Goal: Information Seeking & Learning: Find specific fact

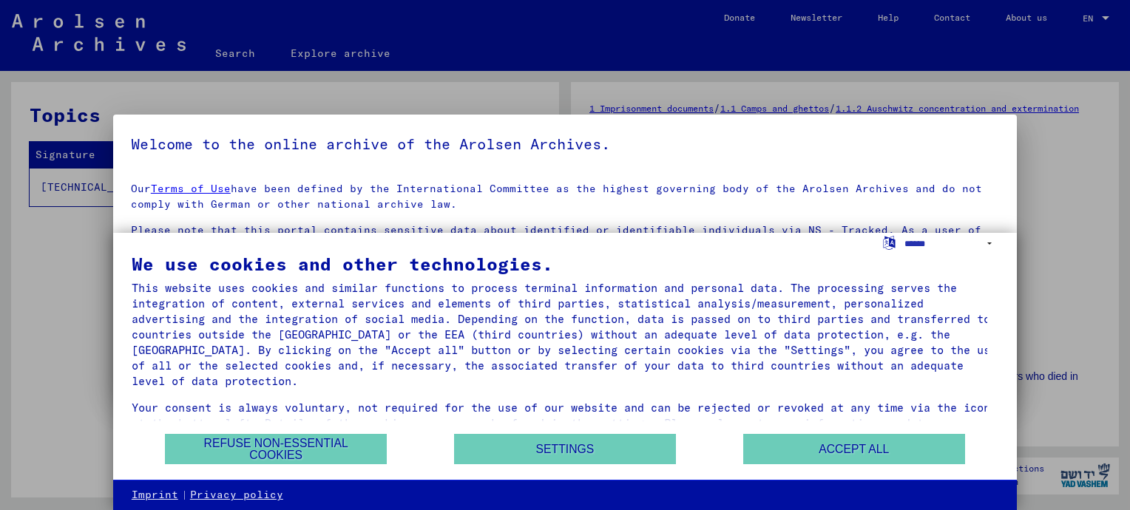
click at [894, 178] on mat-dialog-content "Our Terms of Use have been defined by the International Committee as the highes…" at bounding box center [565, 332] width 904 height 322
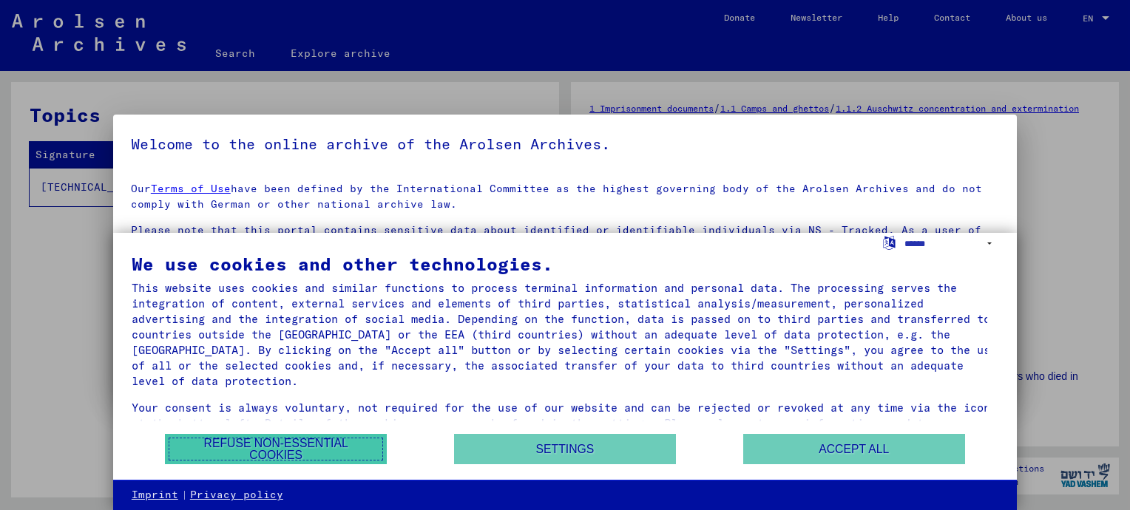
click at [249, 447] on button "Refuse non-essential cookies" at bounding box center [276, 449] width 222 height 30
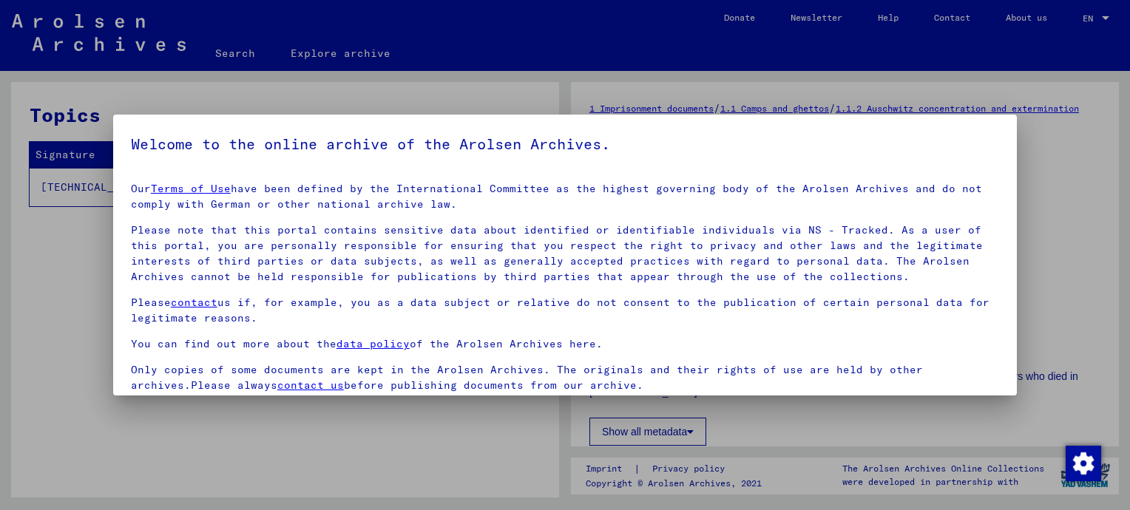
click at [1056, 166] on div at bounding box center [565, 255] width 1130 height 510
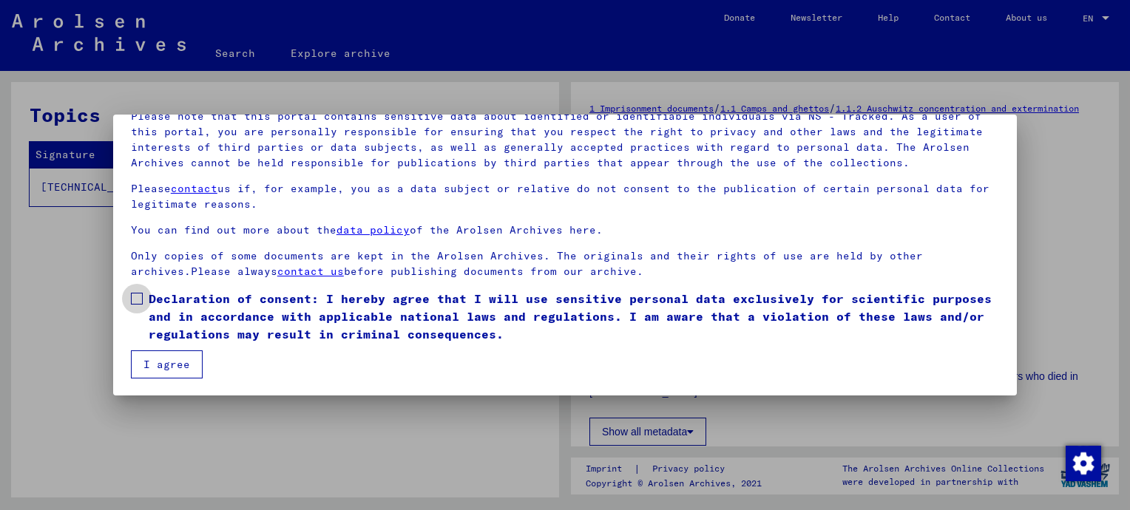
click at [135, 299] on span at bounding box center [137, 299] width 12 height 12
click at [168, 371] on button "I agree" at bounding box center [167, 365] width 72 height 28
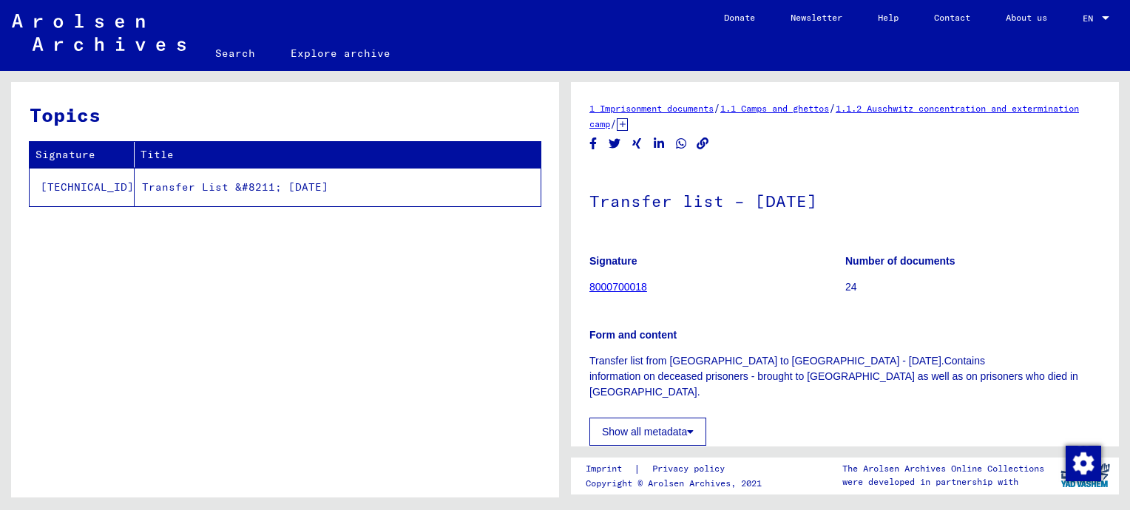
click at [158, 186] on td "Transfer List &#8211; [DATE]" at bounding box center [338, 187] width 406 height 38
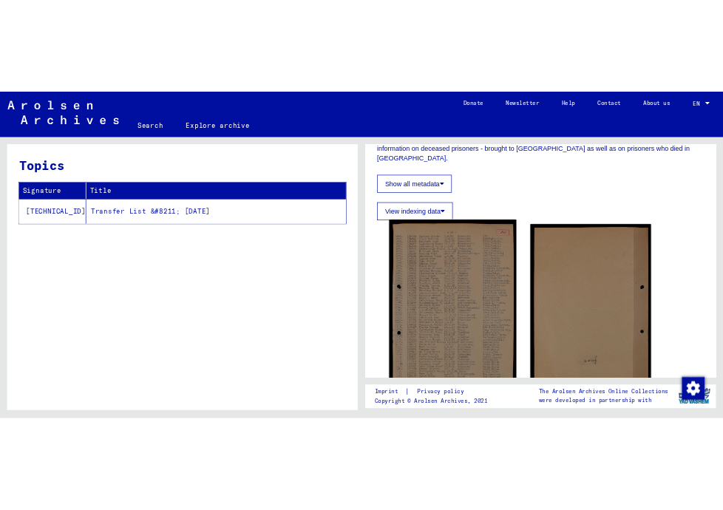
scroll to position [296, 0]
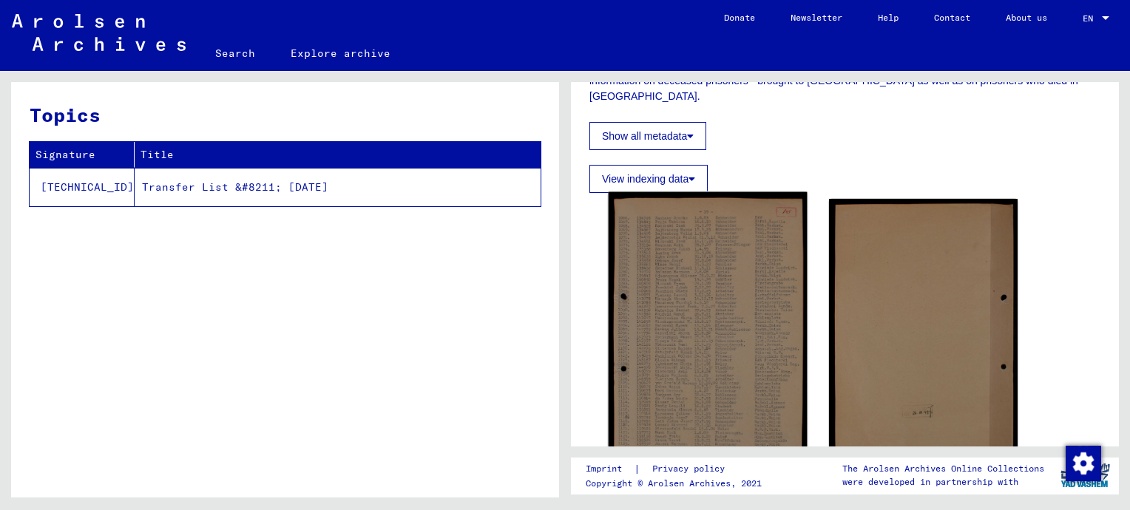
click at [719, 396] on img at bounding box center [708, 333] width 198 height 282
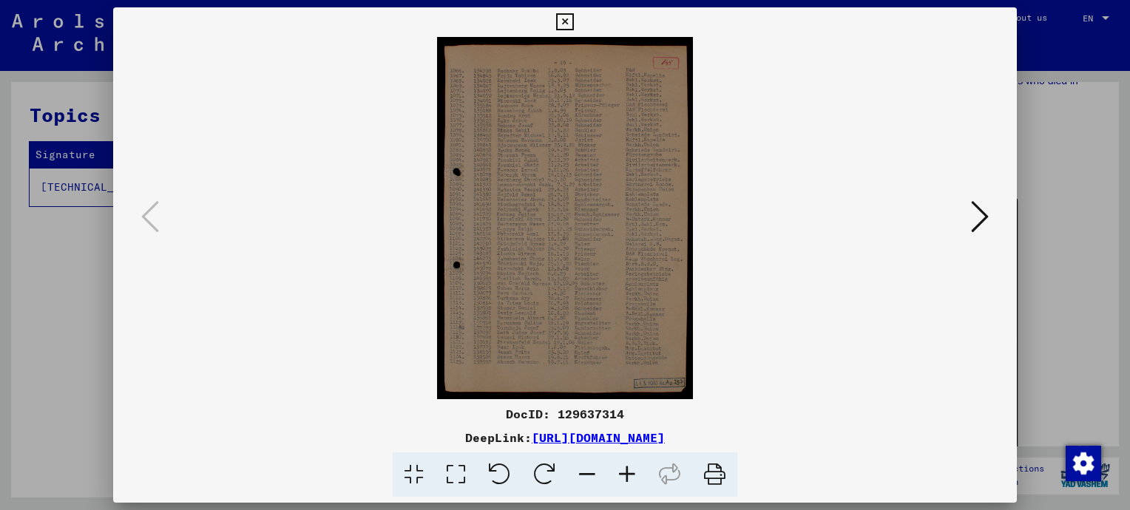
click at [636, 354] on img at bounding box center [564, 218] width 803 height 362
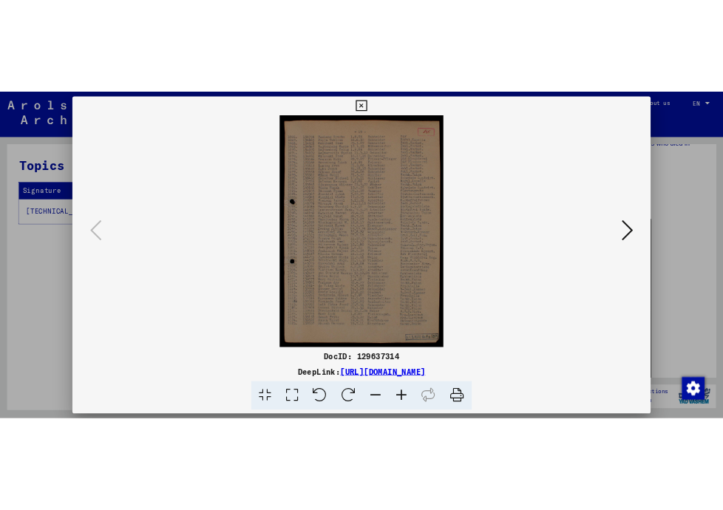
scroll to position [327, 0]
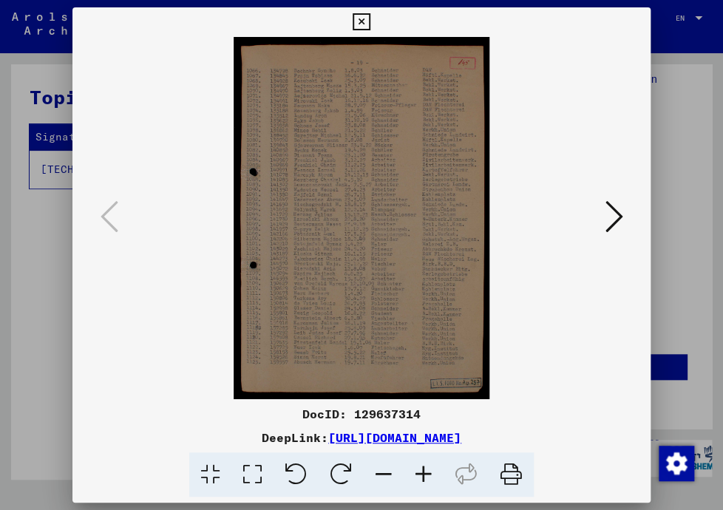
click at [400, 294] on img at bounding box center [362, 218] width 478 height 362
click at [615, 208] on icon at bounding box center [614, 217] width 18 height 36
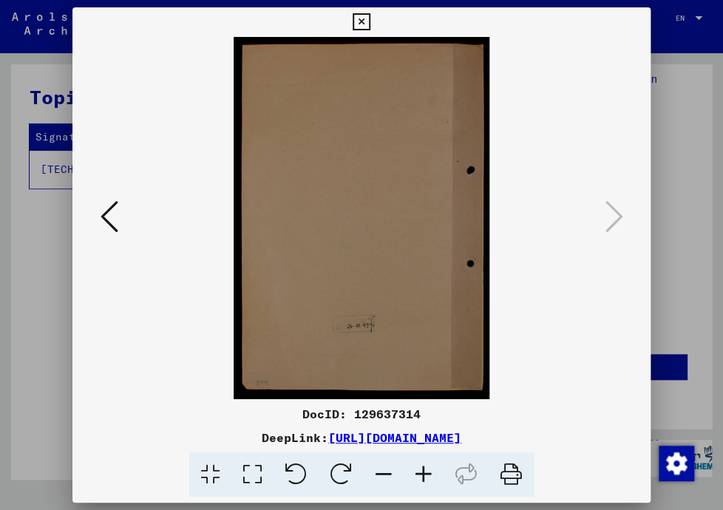
click at [97, 218] on button at bounding box center [109, 218] width 27 height 42
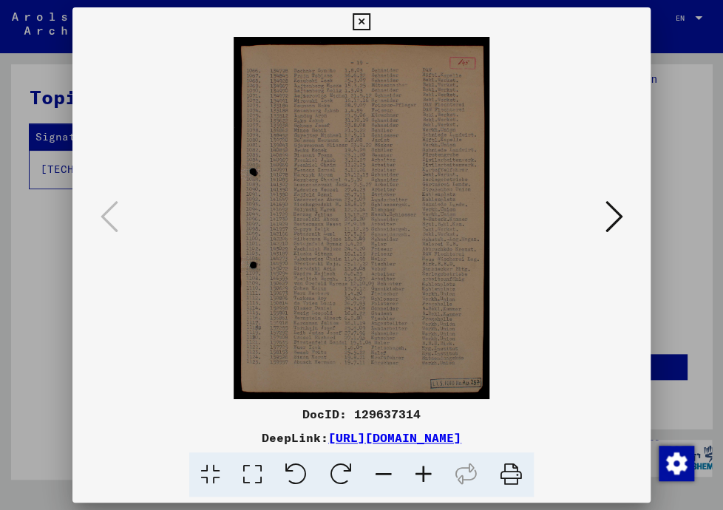
click at [359, 24] on icon at bounding box center [361, 22] width 17 height 18
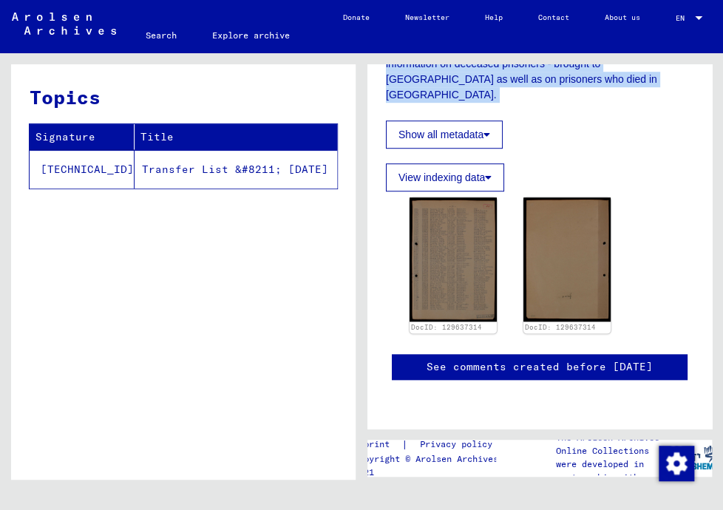
scroll to position [882, 0]
click at [723, 510] on html "Suchen Archiv erkunden Spenden Newsletter Hilfe Kontakt Über Uns Search Explore…" at bounding box center [361, 255] width 723 height 510
